Goal: Task Accomplishment & Management: Use online tool/utility

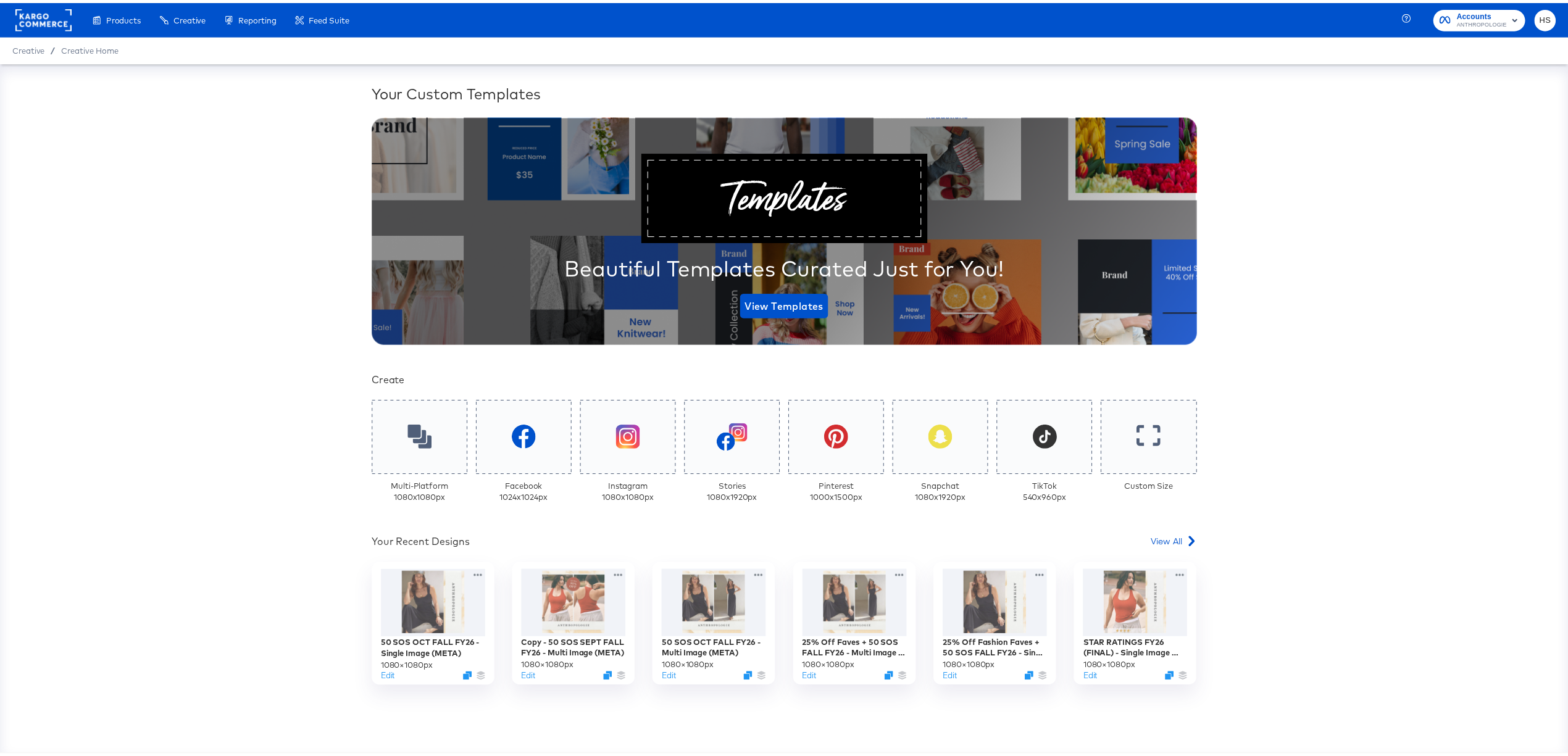
scroll to position [64, 0]
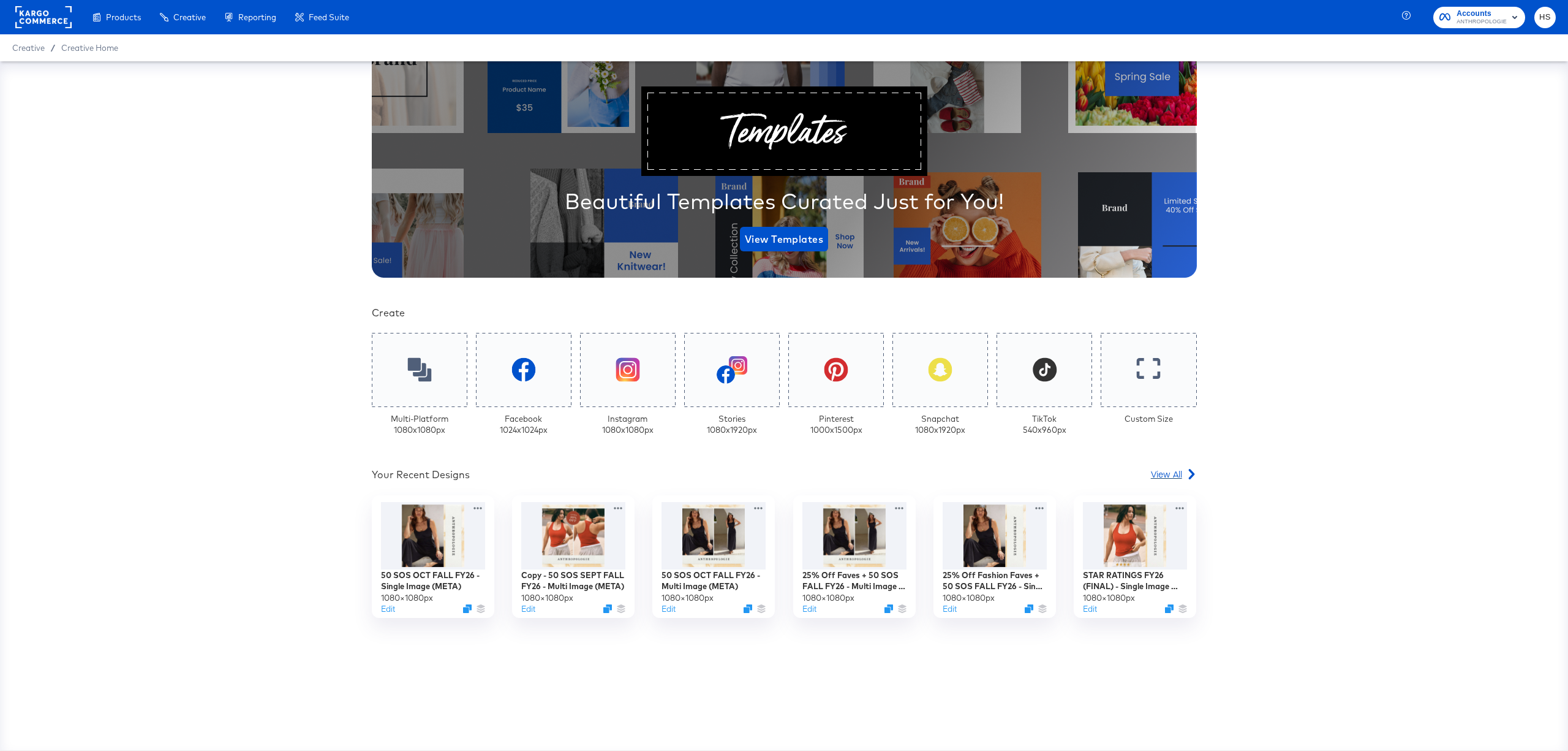
click at [1151, 468] on span "View All" at bounding box center [1167, 473] width 31 height 13
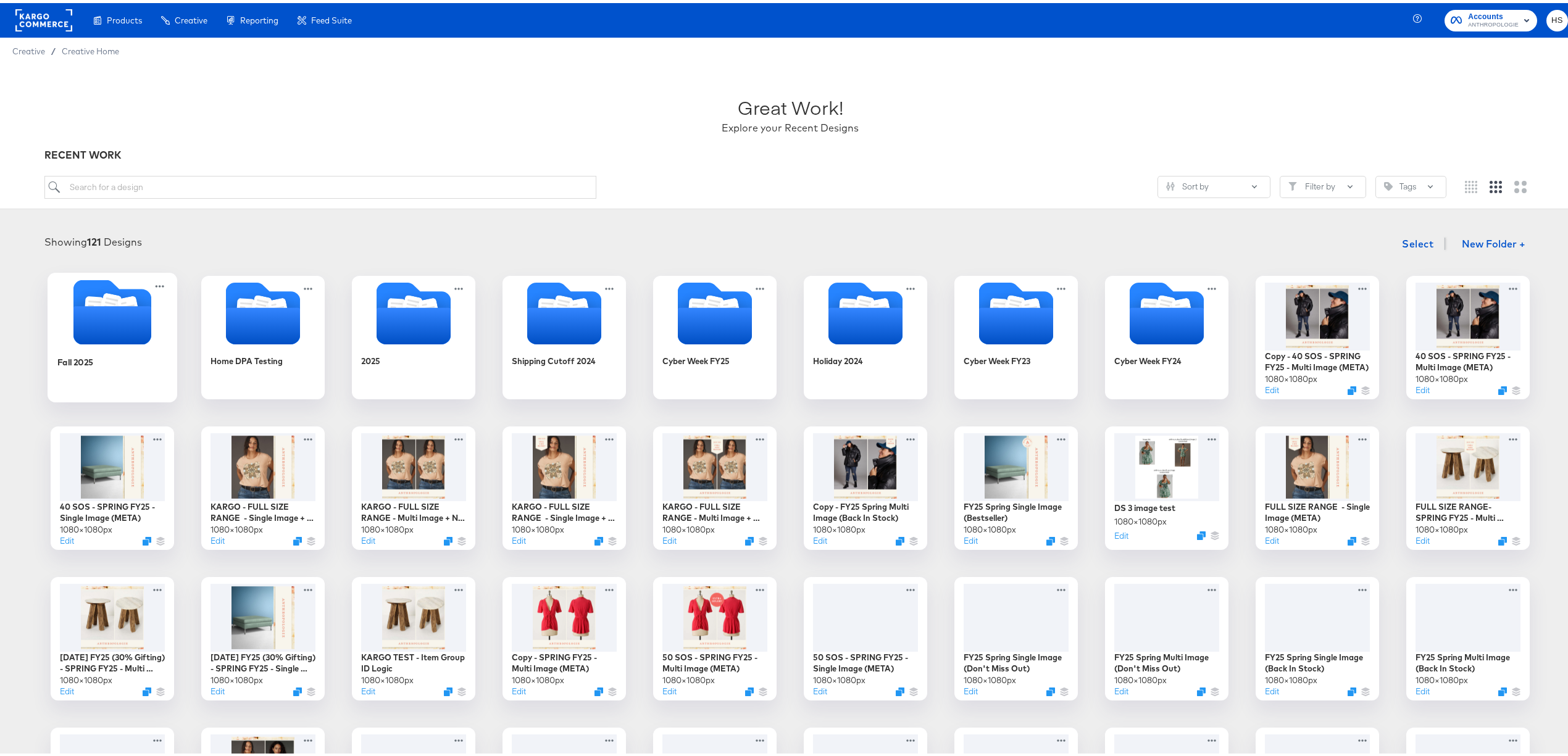
click at [124, 331] on icon "Folder" at bounding box center [112, 321] width 78 height 38
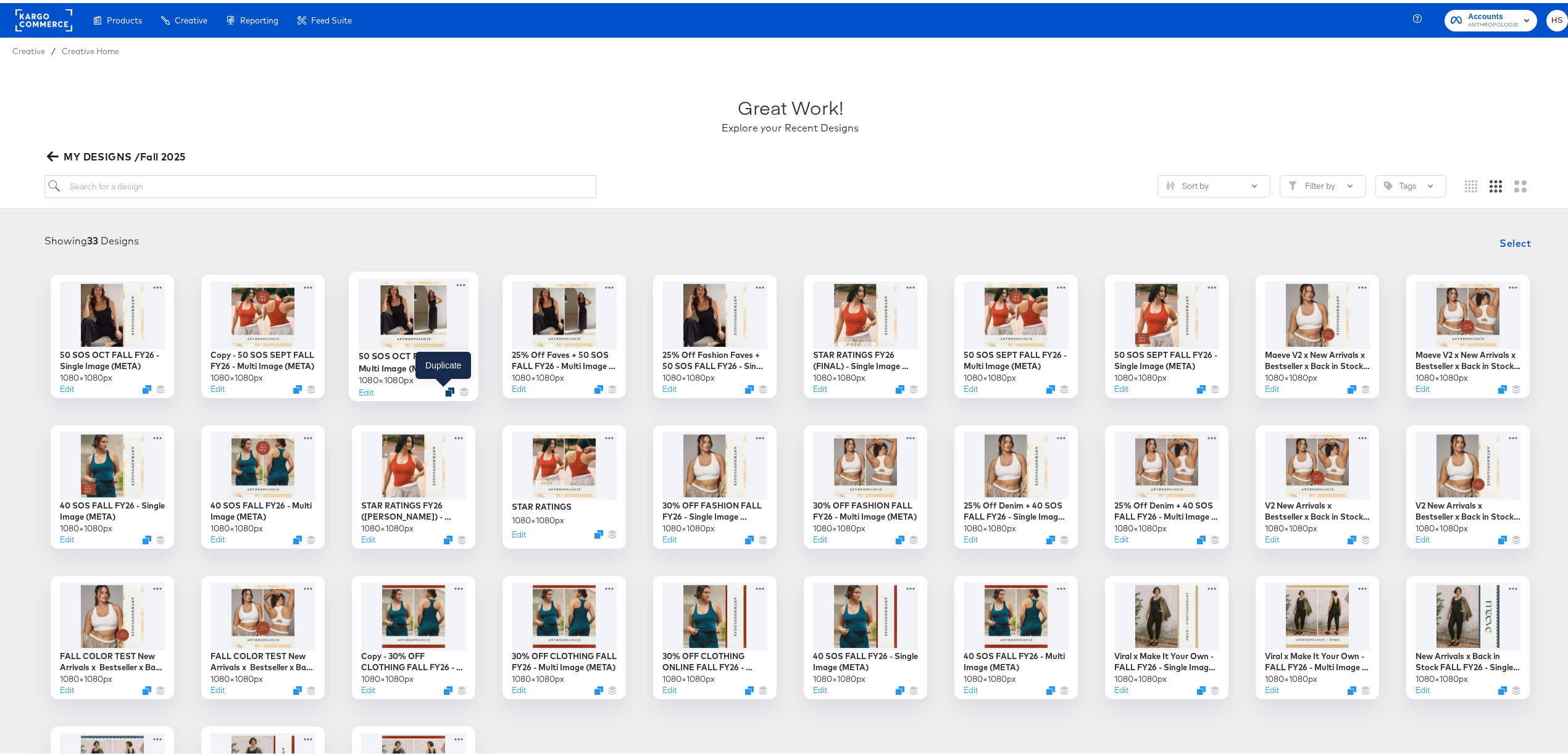
click at [445, 389] on icon "Duplicate" at bounding box center [449, 388] width 9 height 9
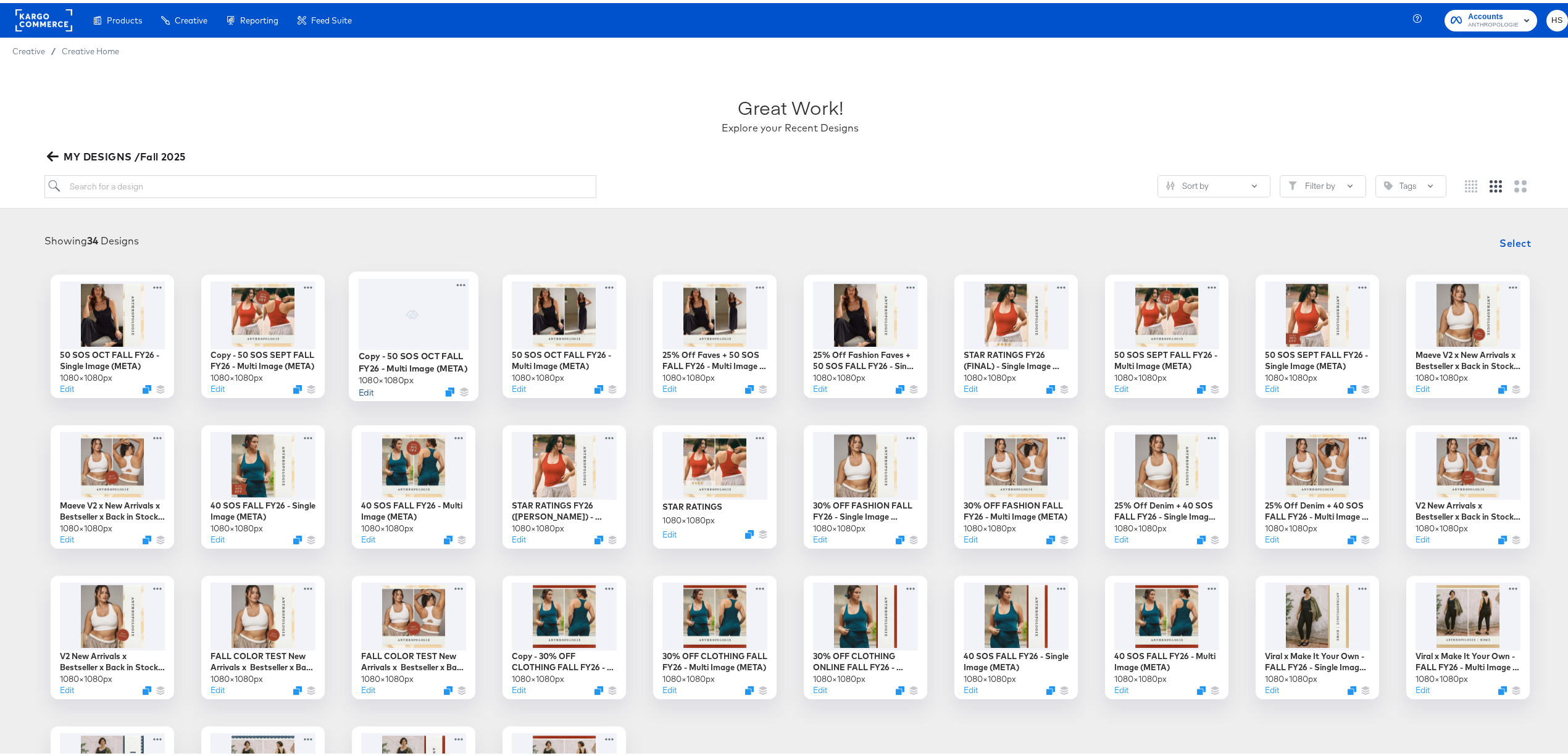
click at [359, 388] on button "Edit" at bounding box center [365, 389] width 15 height 12
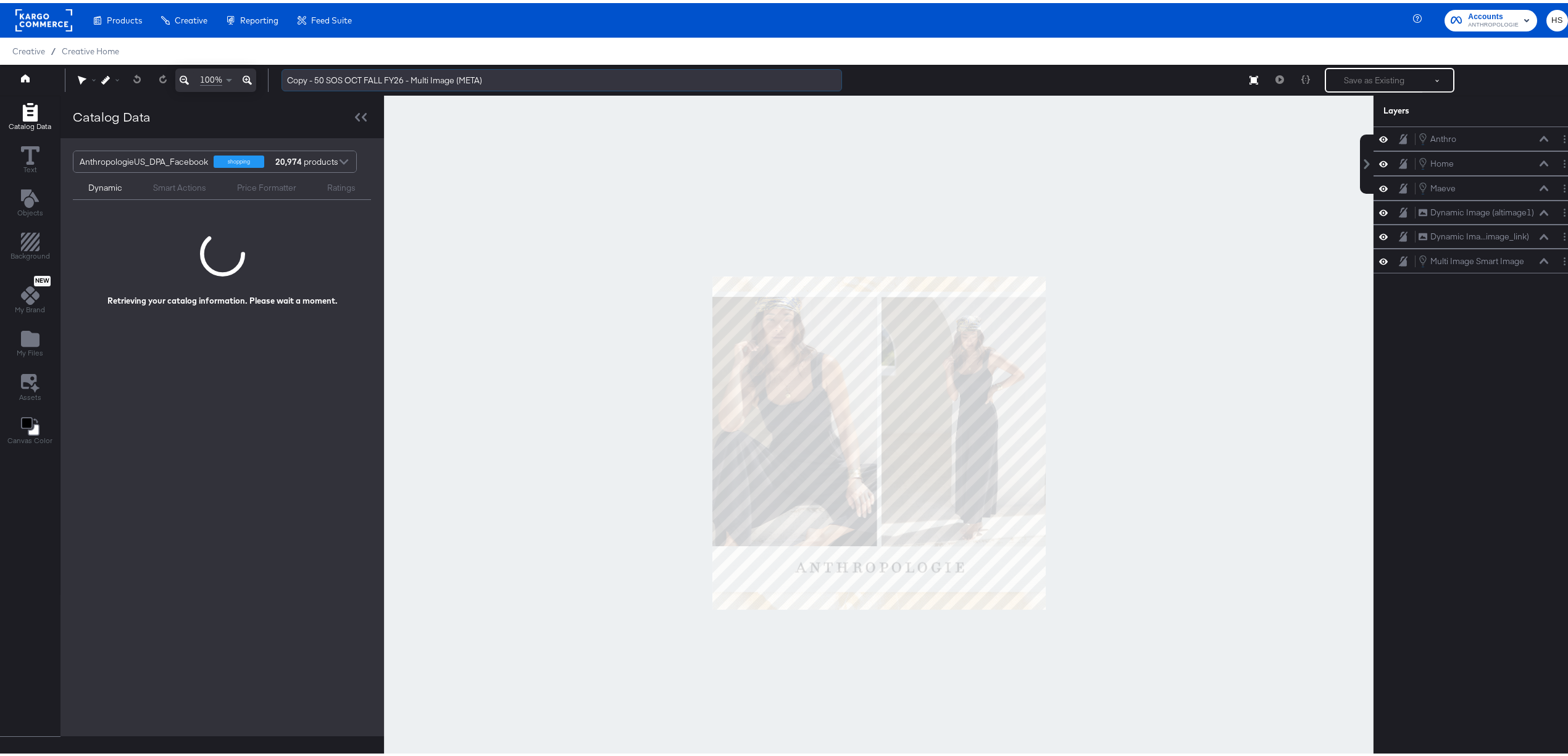
click at [346, 79] on input "Copy - 50 SOS OCT FALL FY26 - Multi Image (META)" at bounding box center [562, 77] width 561 height 22
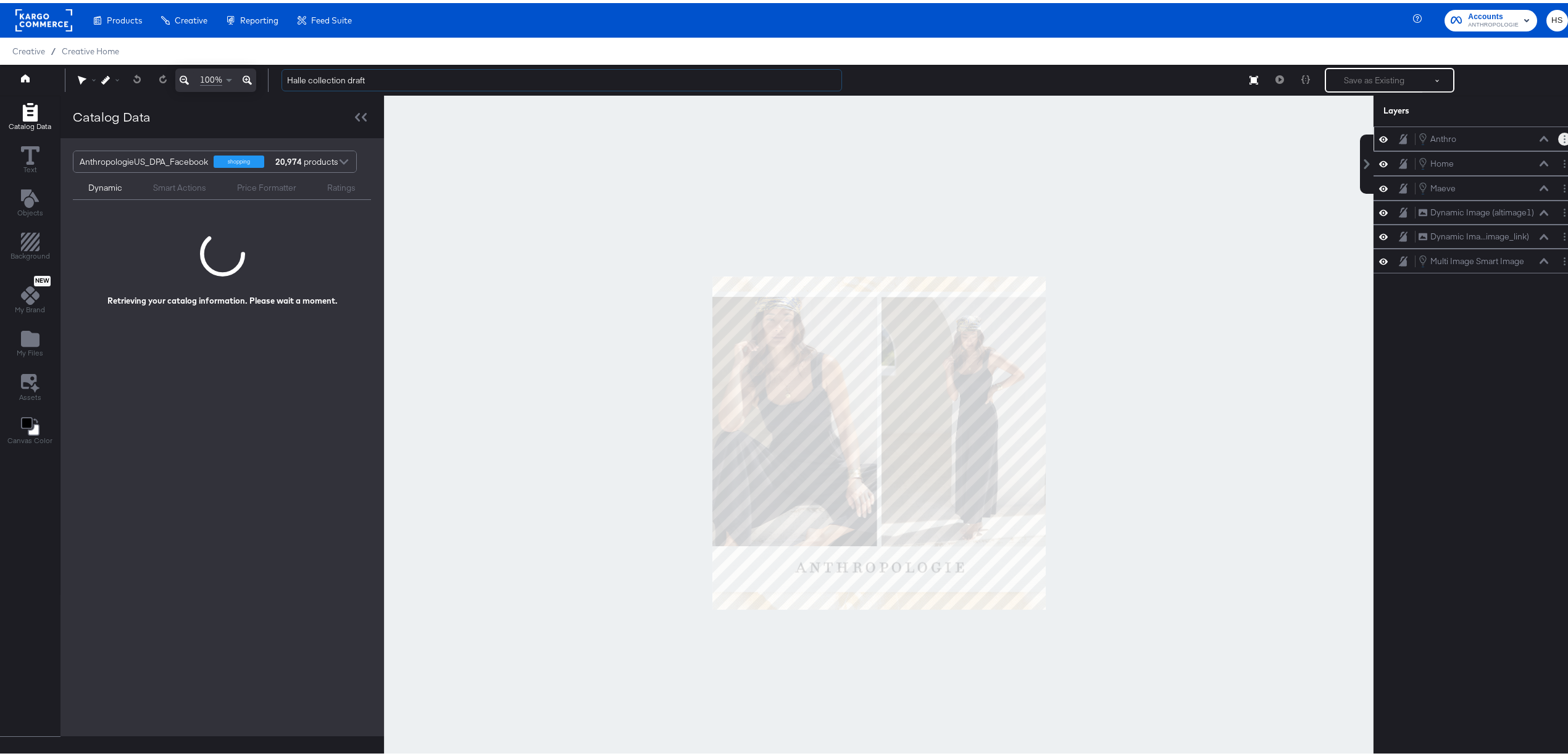
type input "Halle collection draft"
click at [1558, 137] on button "Layer Options" at bounding box center [1564, 136] width 13 height 13
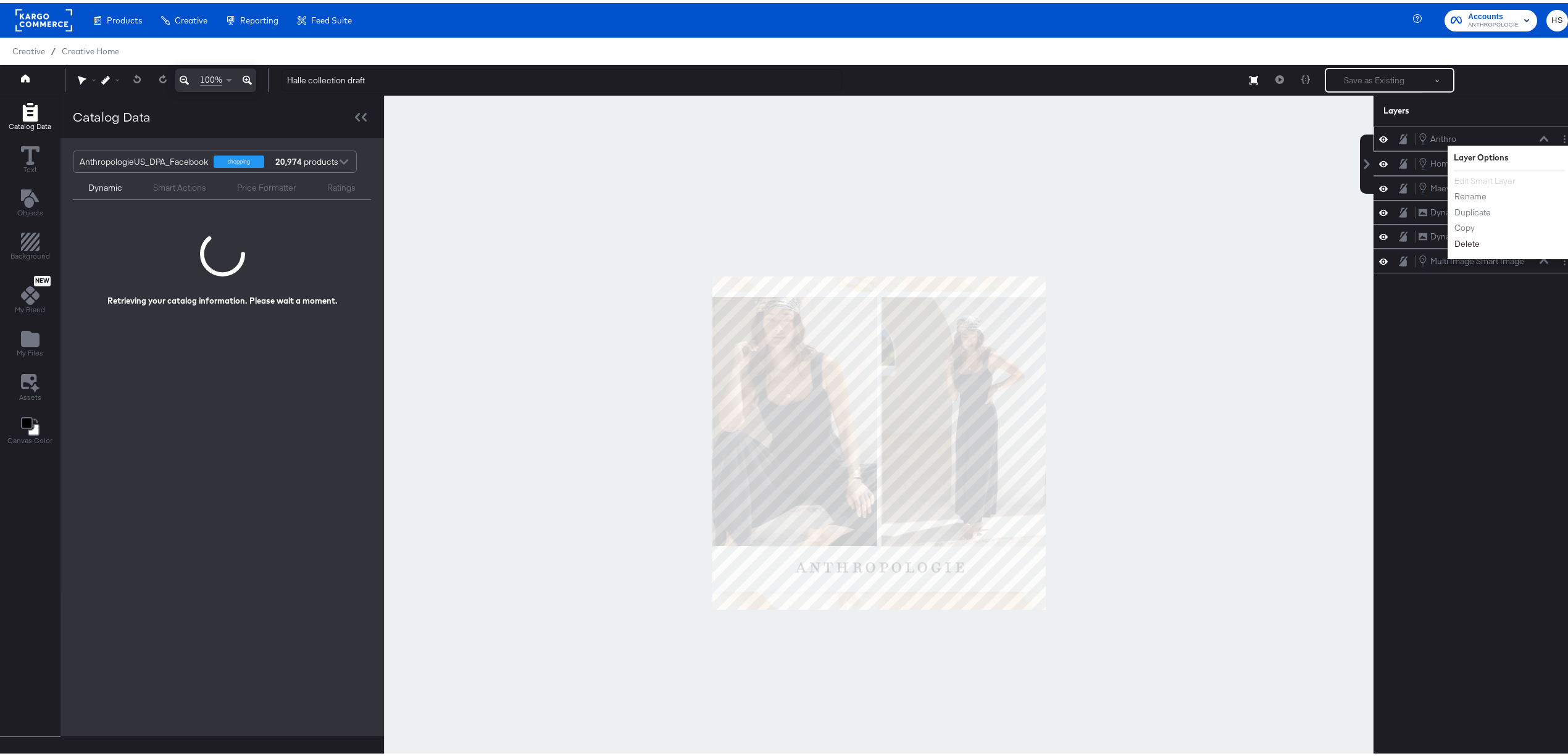
click at [1460, 245] on button "Delete" at bounding box center [1466, 240] width 26 height 13
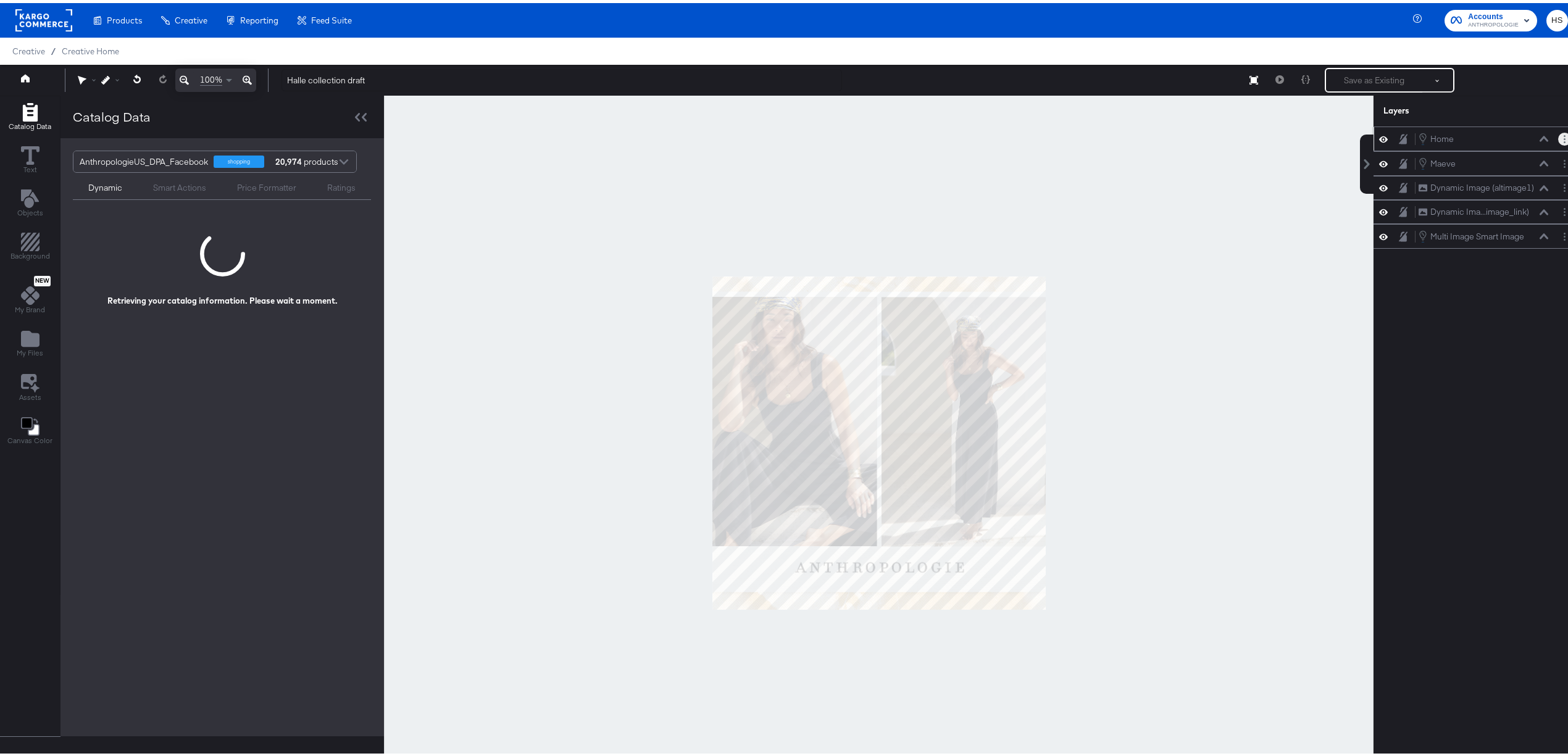
click at [1558, 134] on button "Layer Options" at bounding box center [1564, 136] width 13 height 13
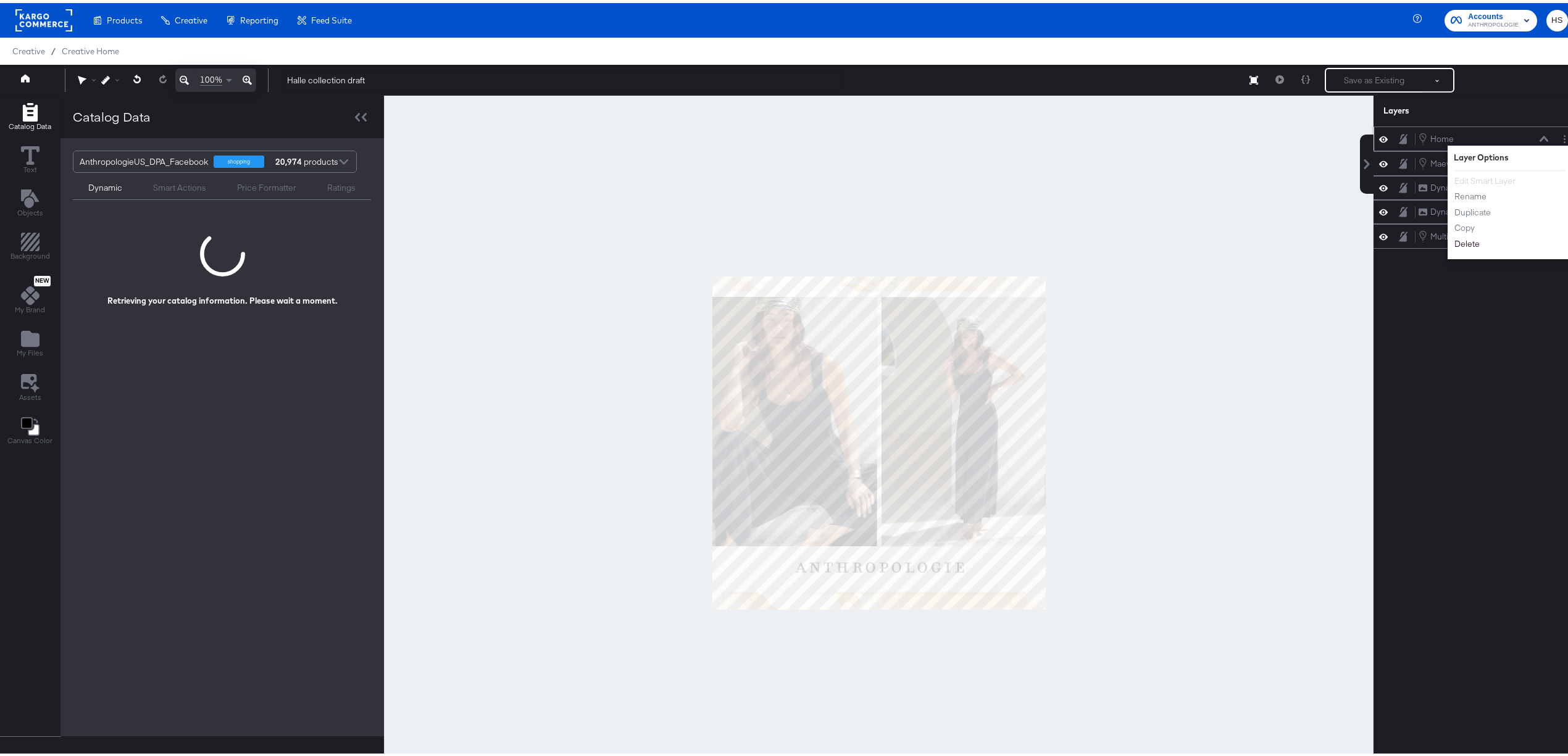
click at [1454, 247] on button "Delete" at bounding box center [1466, 240] width 26 height 13
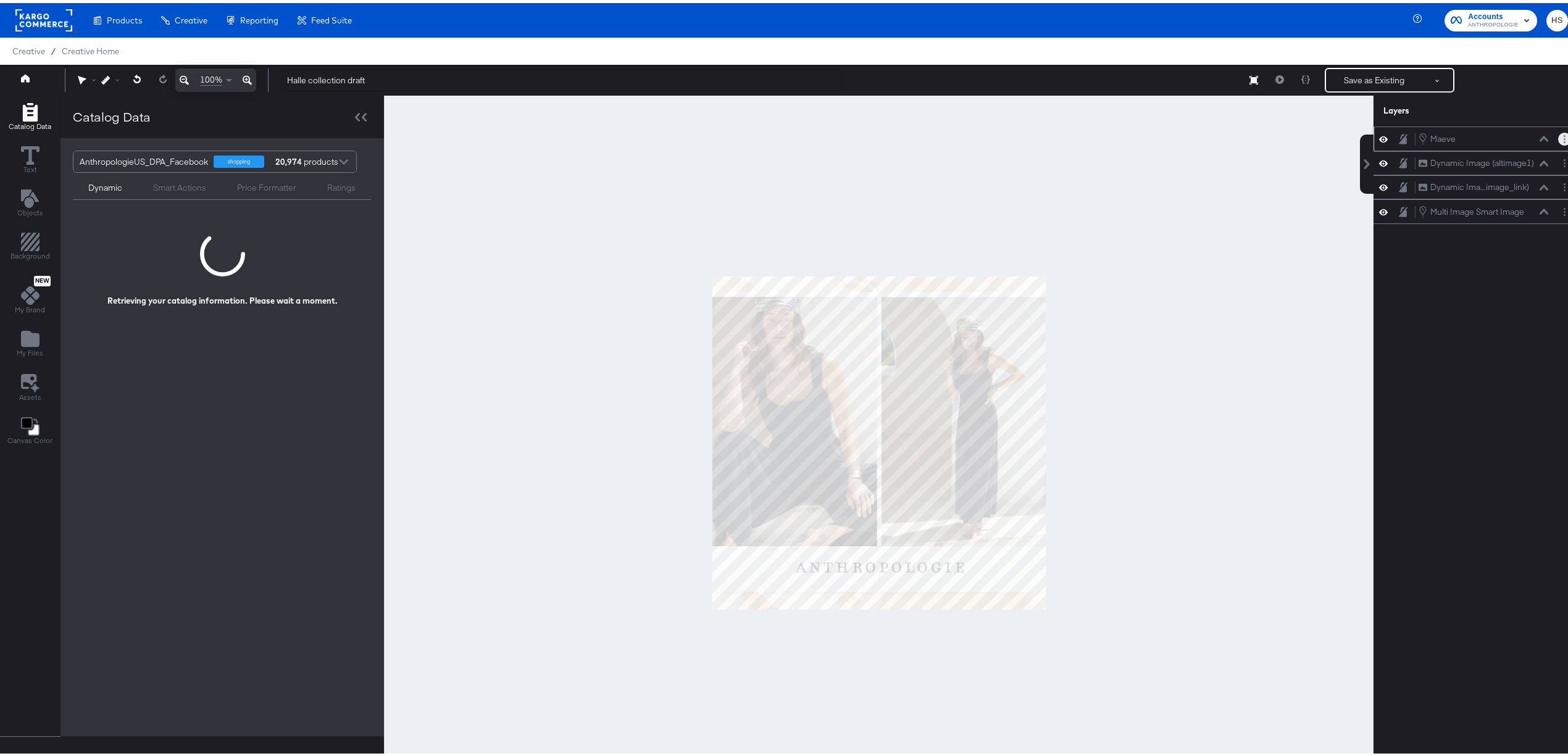
click at [1558, 133] on button "Layer Options" at bounding box center [1564, 136] width 13 height 13
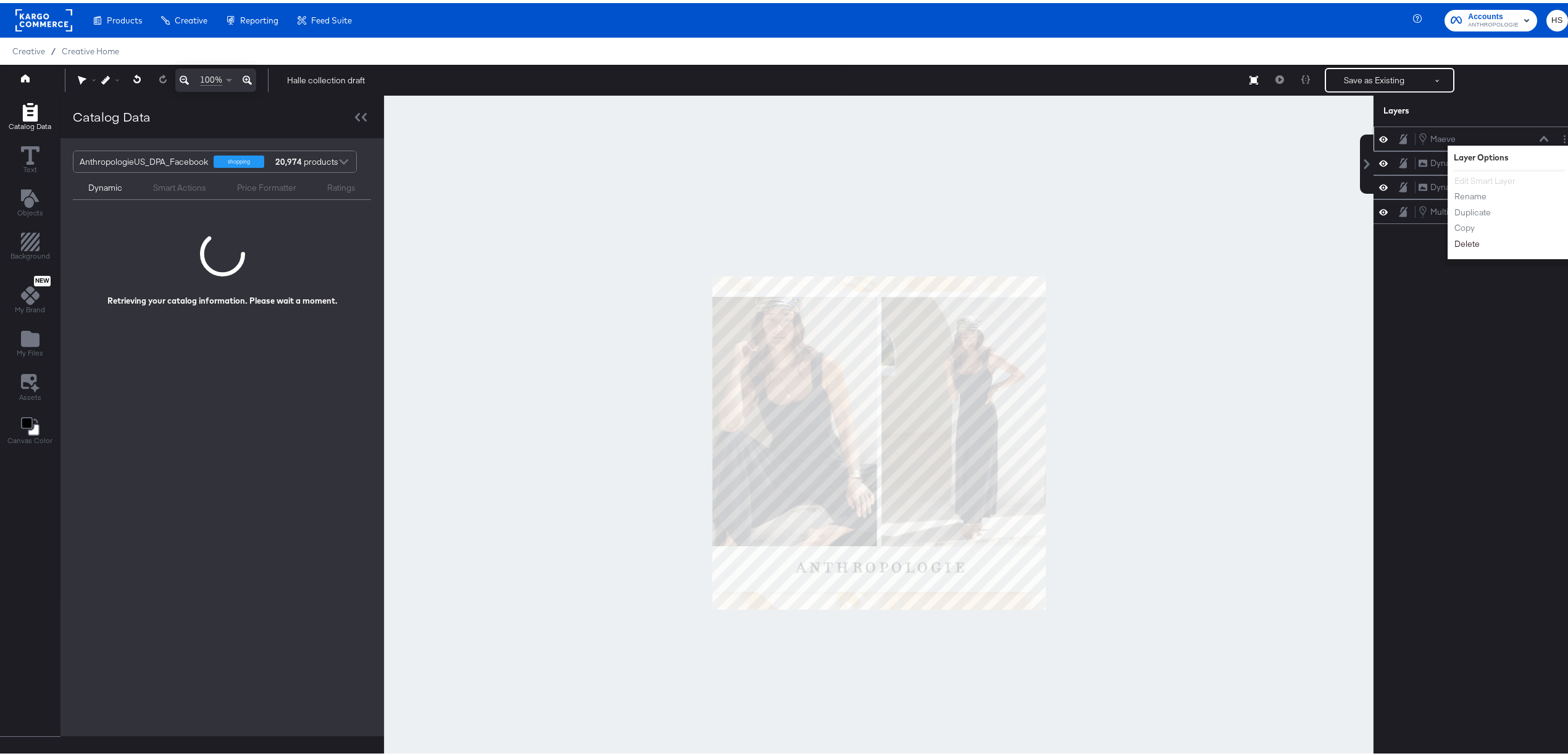
click at [1462, 247] on button "Delete" at bounding box center [1466, 240] width 26 height 13
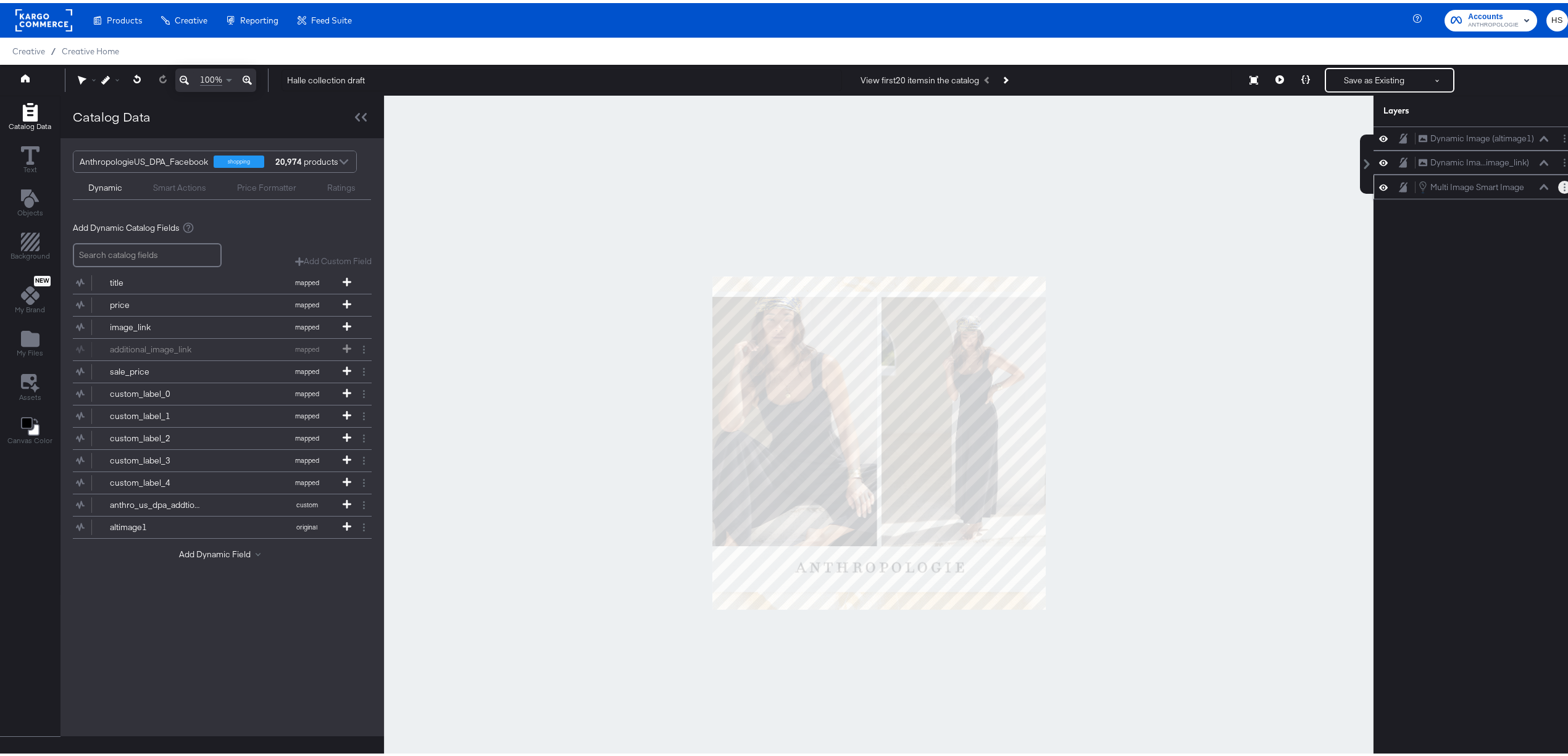
click at [1563, 186] on circle "Layer Options" at bounding box center [1564, 185] width 2 height 2
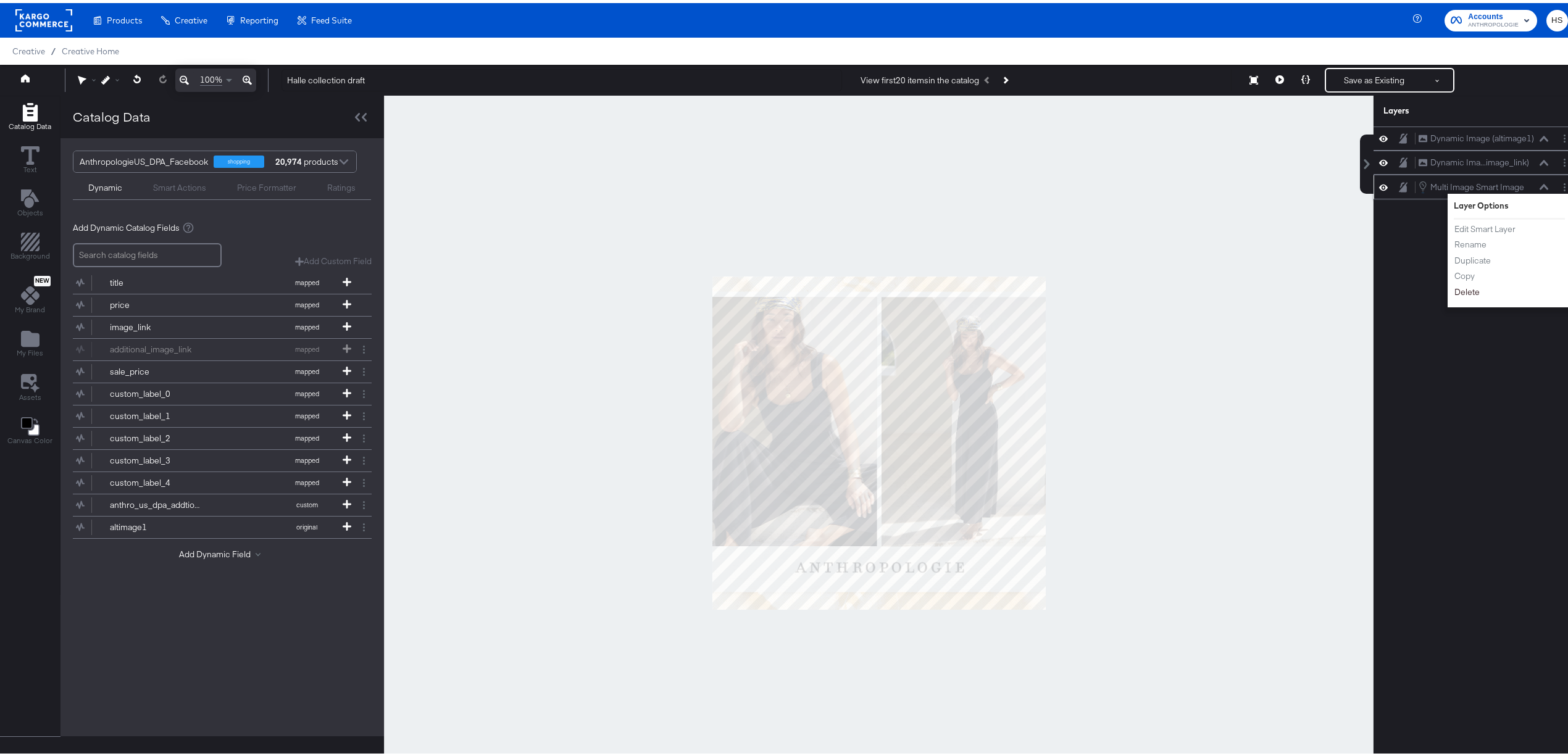
click at [1455, 292] on button "Delete" at bounding box center [1466, 288] width 26 height 13
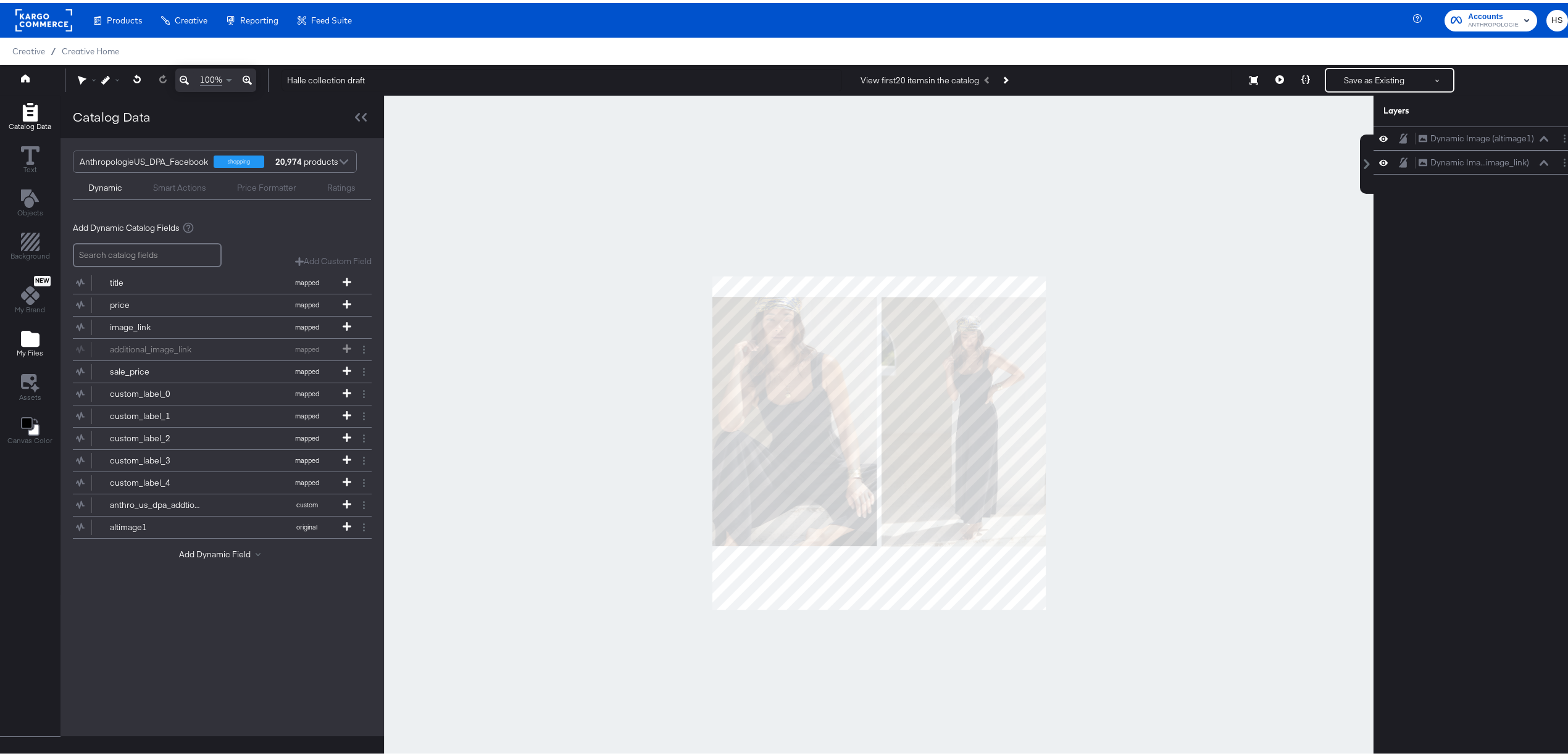
click at [27, 336] on icon "Add Files" at bounding box center [29, 335] width 19 height 16
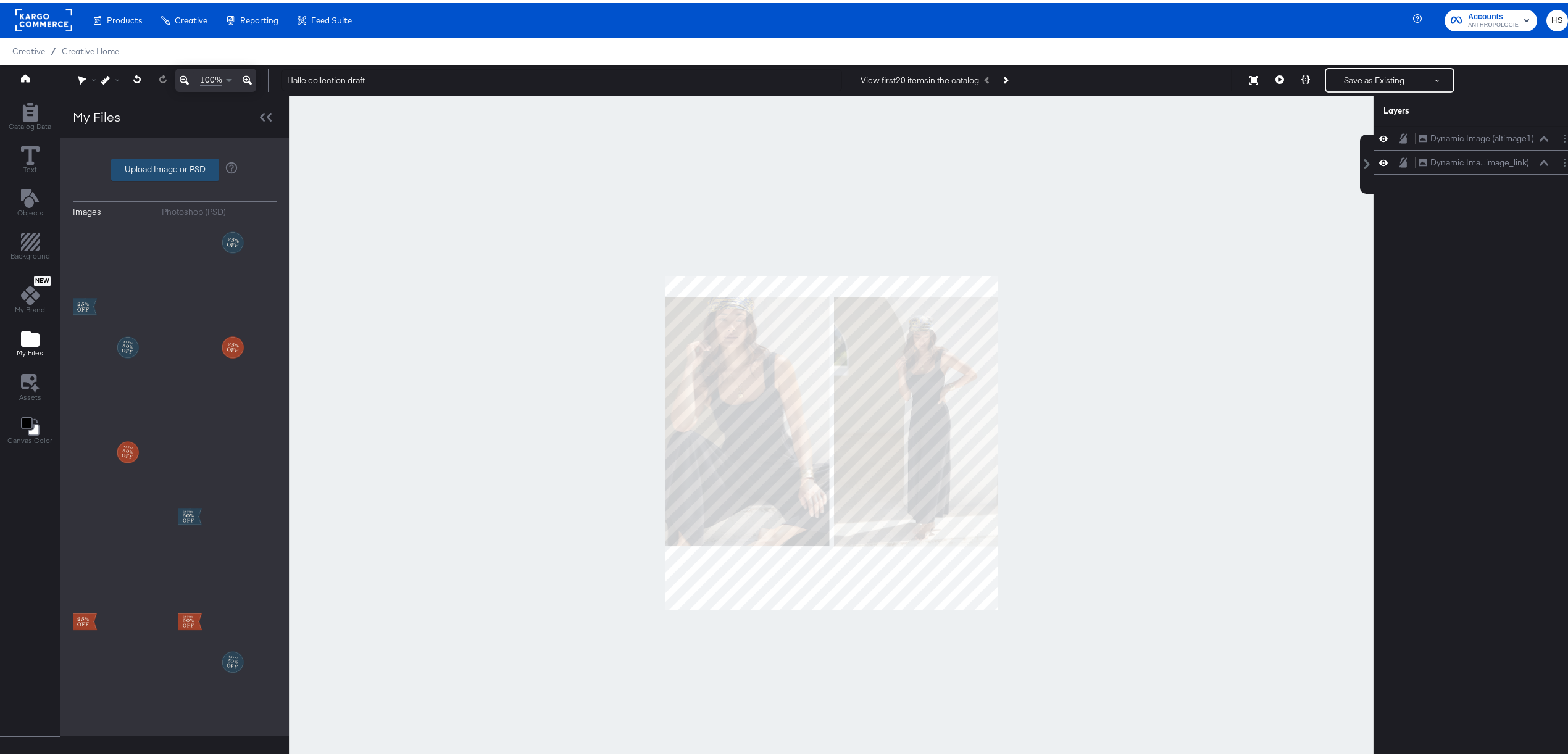
click at [174, 158] on label "Upload Image or PSD" at bounding box center [164, 166] width 106 height 21
click at [175, 167] on input "Upload Image or PSD" at bounding box center [175, 167] width 0 height 0
type input "C:\fakepath\2025_haleCollection_Paid_DPAOverlay_DoubleImage_1x1_Meta.psd"
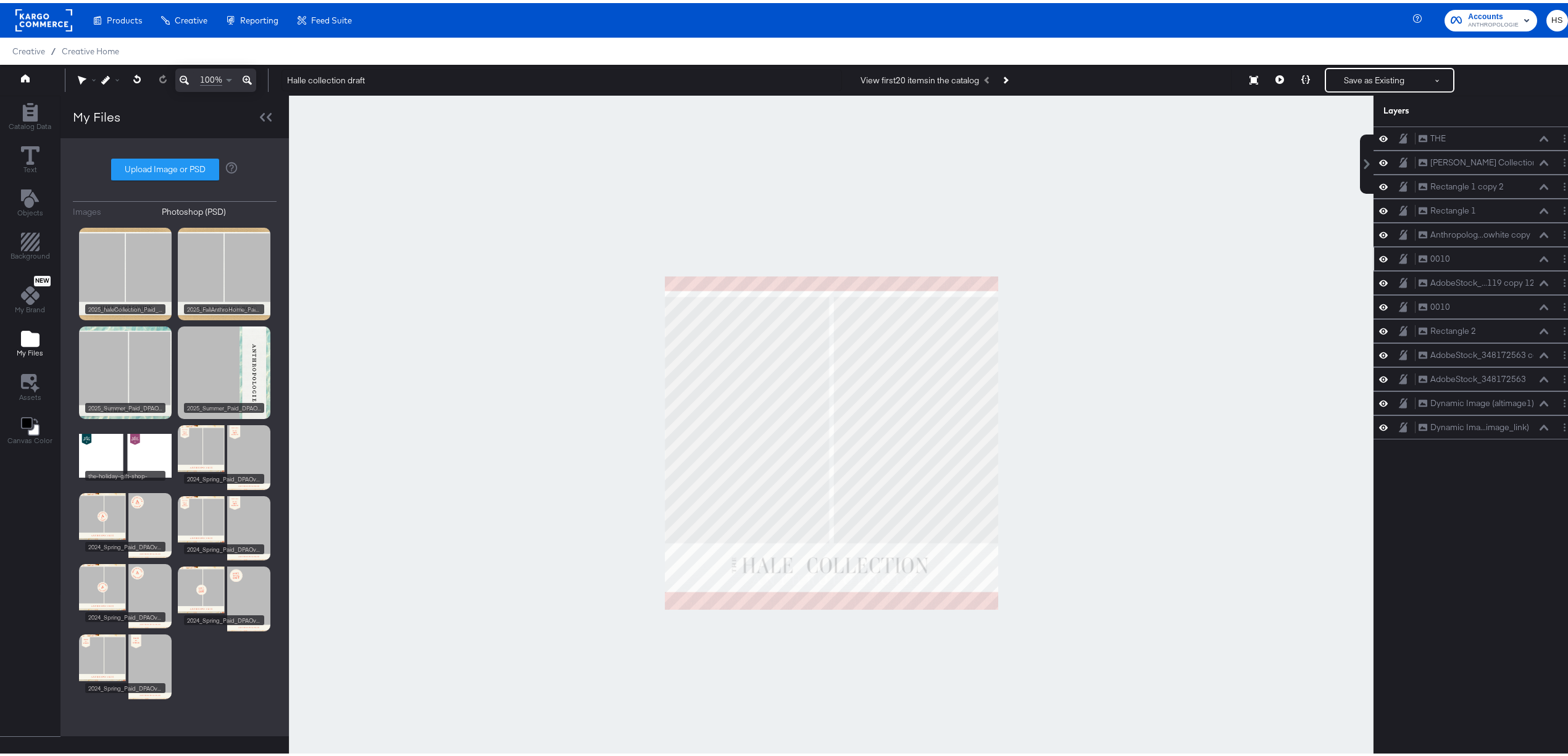
drag, startPoint x: 1439, startPoint y: 405, endPoint x: 1420, endPoint y: 248, distance: 158.1
click at [1420, 248] on div "THE THE [PERSON_NAME] Collection [PERSON_NAME] Collection Rectangle 1 copy 2 Re…" at bounding box center [1477, 279] width 207 height 313
drag, startPoint x: 1377, startPoint y: 410, endPoint x: 1535, endPoint y: 378, distance: 161.2
click at [1395, 230] on div "THE THE [PERSON_NAME] Collection [PERSON_NAME] Collection Rectangle 1 copy 2 Re…" at bounding box center [1477, 279] width 207 height 314
drag, startPoint x: 1474, startPoint y: 331, endPoint x: 1453, endPoint y: 155, distance: 177.2
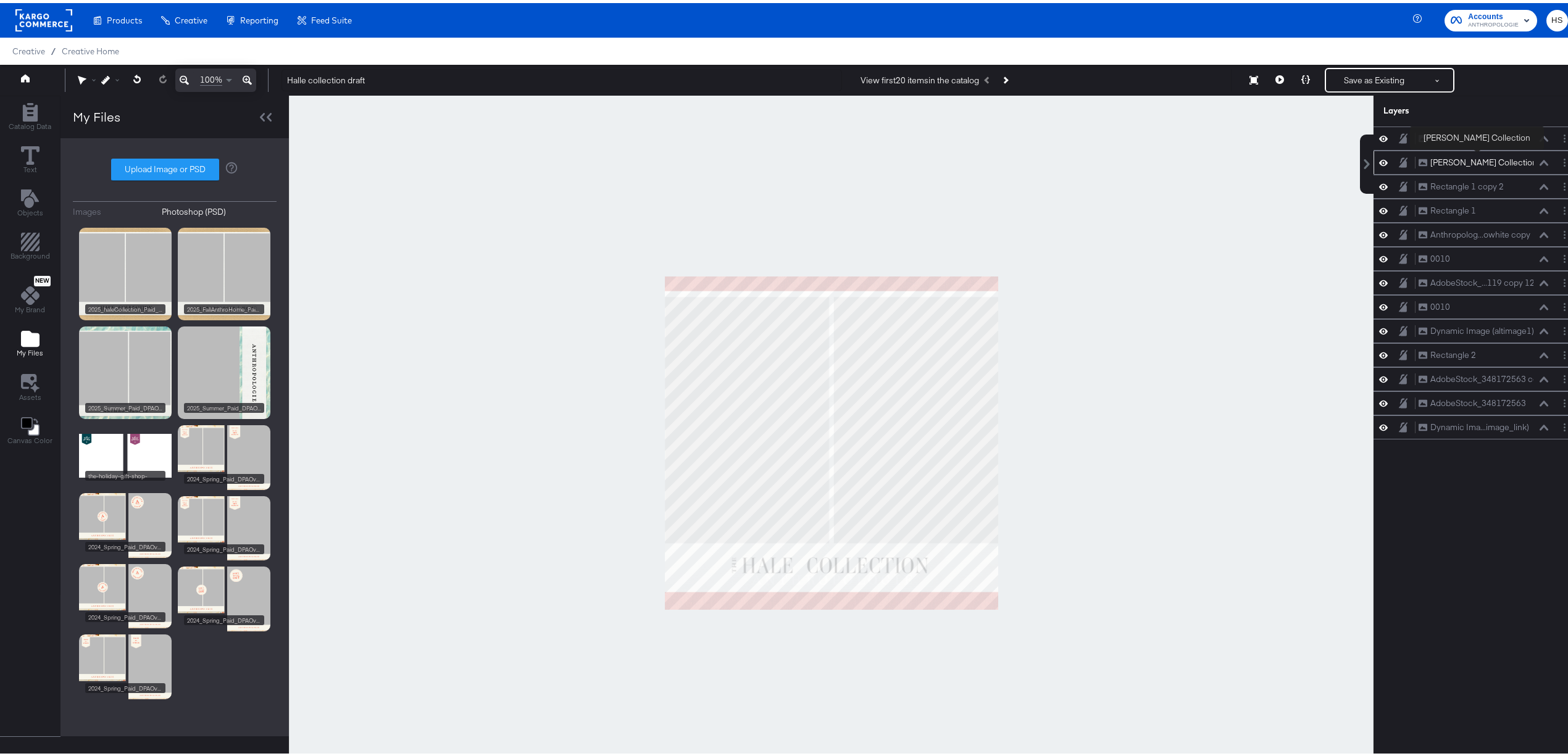
click at [1453, 155] on div "THE THE [PERSON_NAME] Collection [PERSON_NAME] Collection Rectangle 1 copy 2 Re…" at bounding box center [1477, 279] width 207 height 313
drag, startPoint x: 1415, startPoint y: 328, endPoint x: 1413, endPoint y: 128, distance: 200.0
click at [1413, 128] on div "THE THE [PERSON_NAME] Collection [PERSON_NAME] Collection Rectangle 1 copy 2 Re…" at bounding box center [1477, 279] width 207 height 314
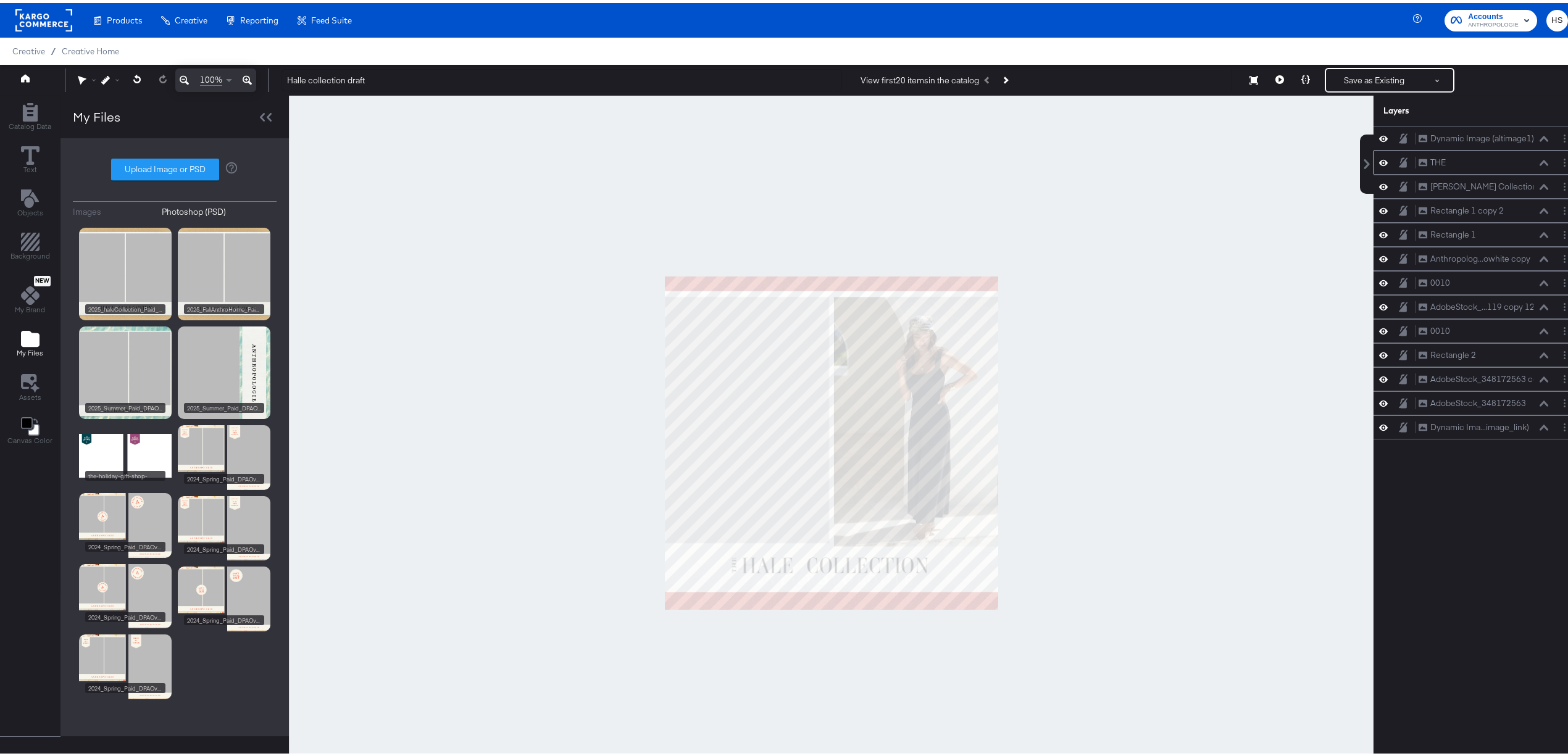
drag, startPoint x: 1452, startPoint y: 430, endPoint x: 1432, endPoint y: 151, distance: 279.7
click at [1434, 156] on div "Dynamic Image (altimage1) Dynamic Image (altimage1) THE THE [PERSON_NAME] Colle…" at bounding box center [1477, 279] width 207 height 313
drag, startPoint x: 1436, startPoint y: 437, endPoint x: 1437, endPoint y: 148, distance: 289.0
click at [1437, 148] on div "Dynamic Image (altimage1) Dynamic Image (altimage1) THE THE [PERSON_NAME] Colle…" at bounding box center [1477, 279] width 207 height 313
drag, startPoint x: 1441, startPoint y: 433, endPoint x: 1439, endPoint y: 153, distance: 280.0
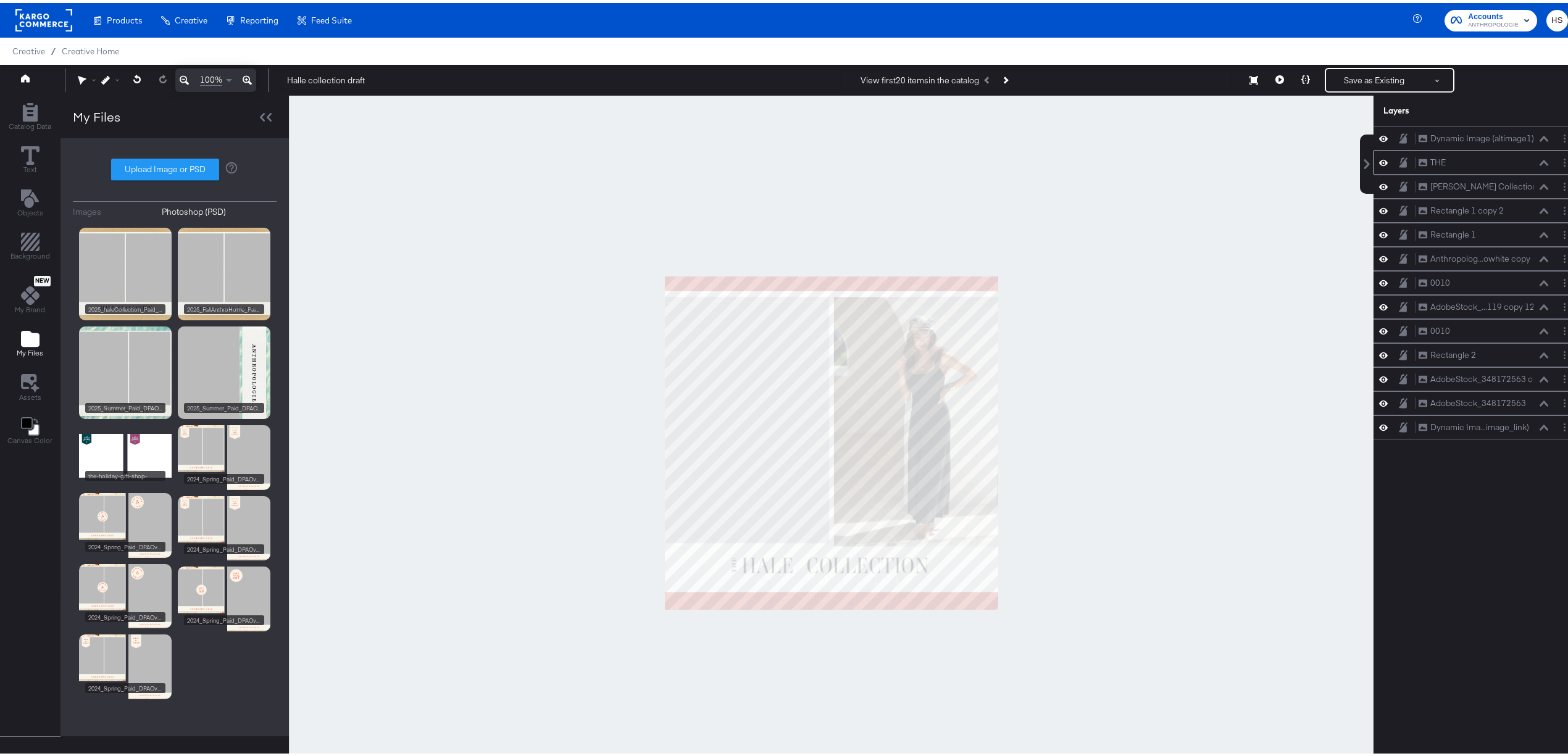
click at [1439, 153] on div "Dynamic Image (altimage1) Dynamic Image (altimage1) THE THE [PERSON_NAME] Colle…" at bounding box center [1477, 279] width 207 height 313
drag, startPoint x: 1453, startPoint y: 434, endPoint x: 1443, endPoint y: 261, distance: 173.3
click at [1443, 261] on div "Dynamic Image (altimage1) Dynamic Image (altimage1) THE THE [PERSON_NAME] Colle…" at bounding box center [1477, 279] width 207 height 313
drag, startPoint x: 1456, startPoint y: 406, endPoint x: 1437, endPoint y: 439, distance: 38.1
click at [1437, 437] on div "Dynamic Image (altimage1) Dynamic Image (altimage1) THE THE [PERSON_NAME] Colle…" at bounding box center [1477, 279] width 207 height 313
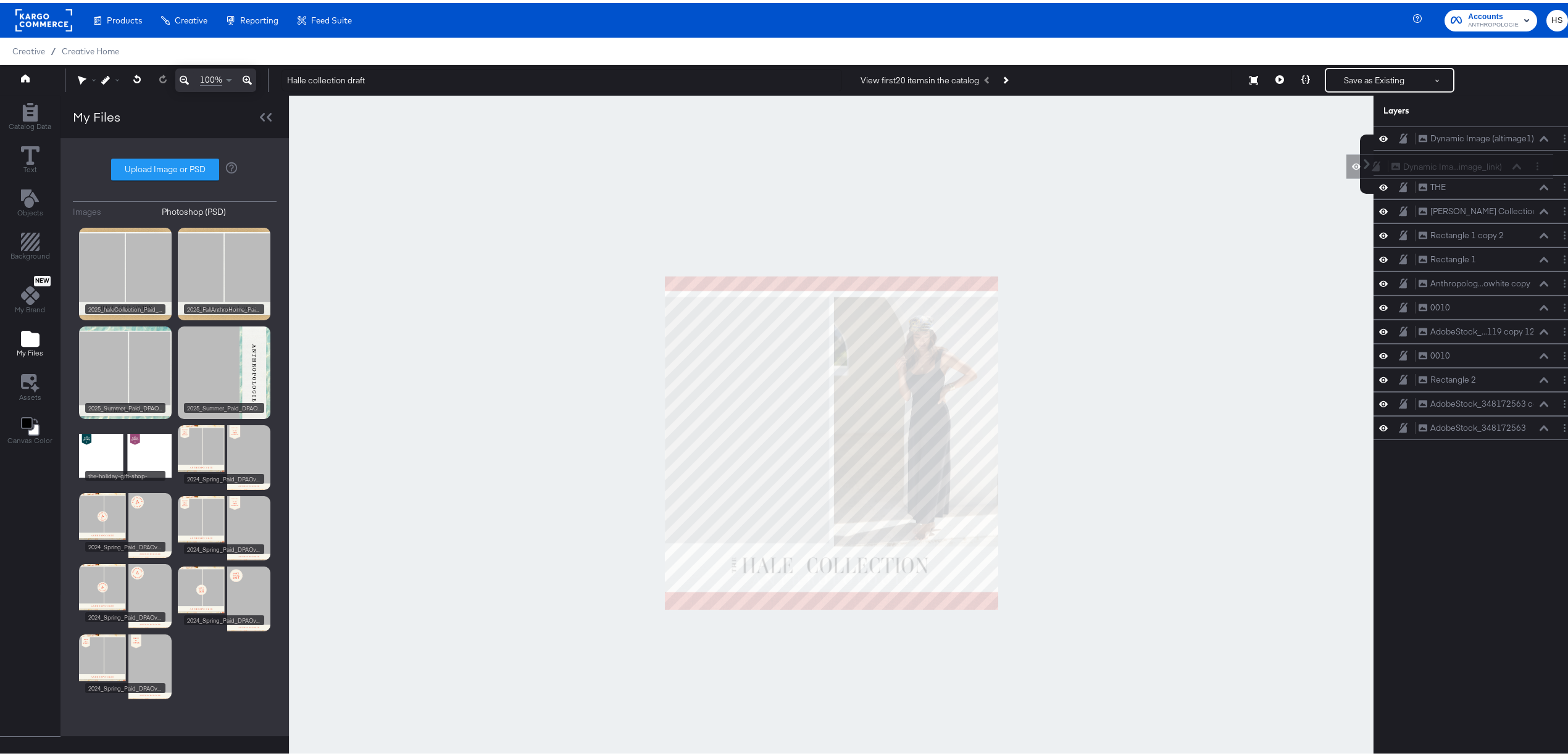
drag, startPoint x: 1521, startPoint y: 428, endPoint x: 1504, endPoint y: 156, distance: 272.5
click at [1504, 157] on div "Dynamic Ima...image_link) Dynamic Image (image_link)" at bounding box center [1456, 163] width 131 height 13
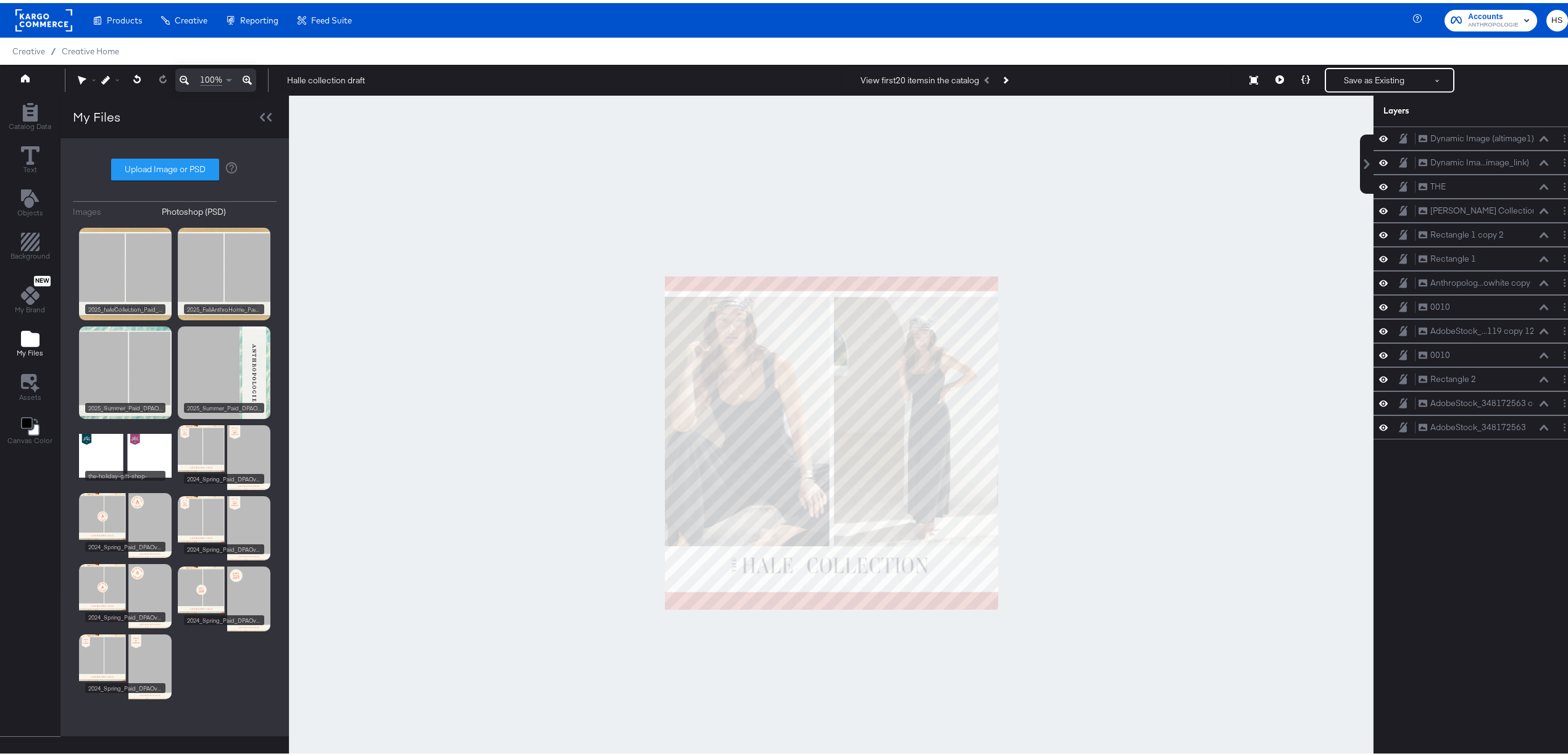
click at [1184, 341] on div at bounding box center [831, 440] width 1084 height 694
click at [94, 205] on div "Images" at bounding box center [87, 209] width 28 height 12
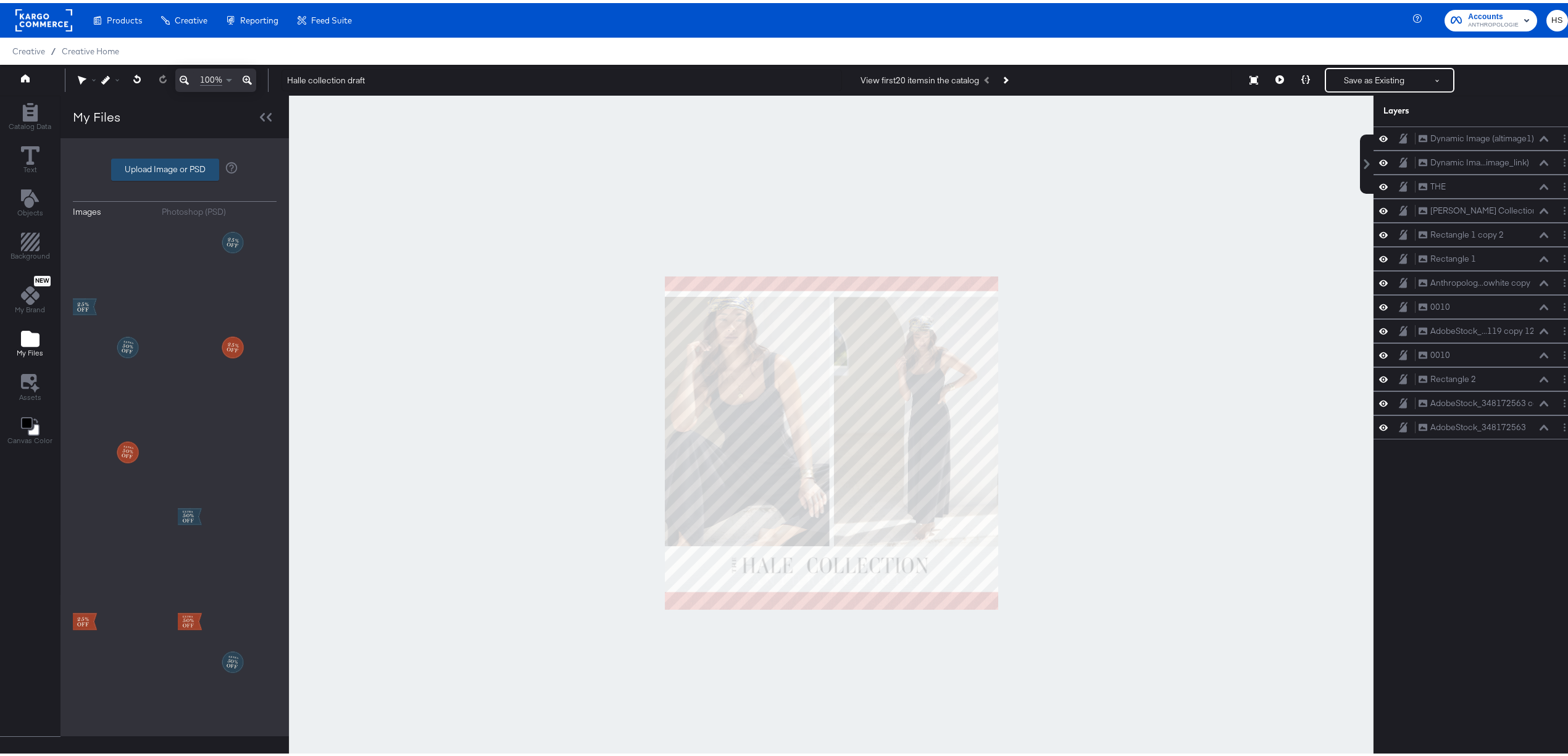
click at [159, 163] on label "Upload Image or PSD" at bounding box center [164, 166] width 106 height 21
click at [175, 167] on input "Upload Image or PSD" at bounding box center [175, 167] width 0 height 0
type input "C:\fakepath\2025_haleCollection_Paid_DPAOverlay_DoubleImage_1x1_Meta.psd"
